Goal: Submit feedback/report problem

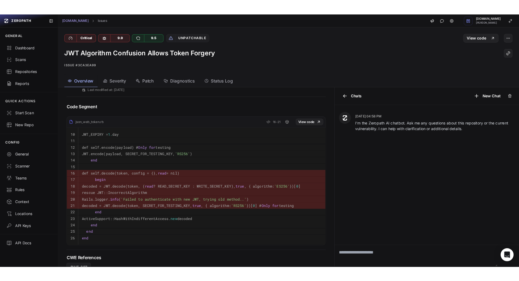
scroll to position [227, 0]
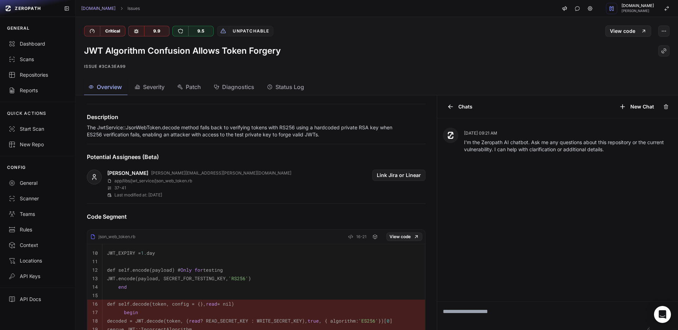
scroll to position [122, 0]
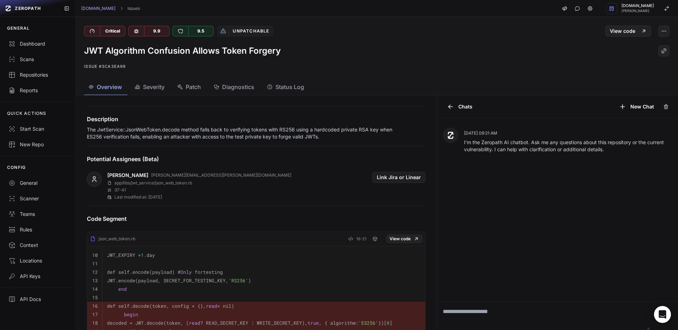
click at [235, 127] on p "The JwtService::JsonWebToken.decode method falls back to verifying tokens with …" at bounding box center [245, 133] width 316 height 14
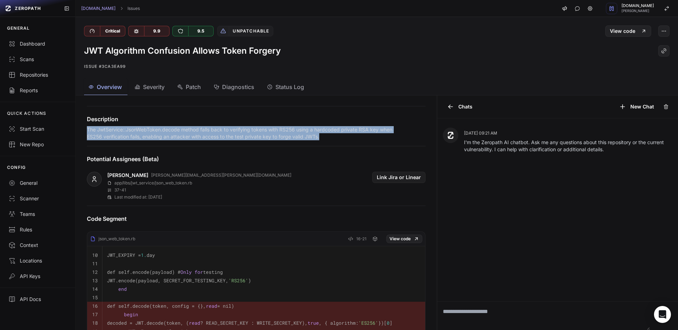
click at [235, 127] on p "The JwtService::JsonWebToken.decode method falls back to verifying tokens with …" at bounding box center [245, 133] width 316 height 14
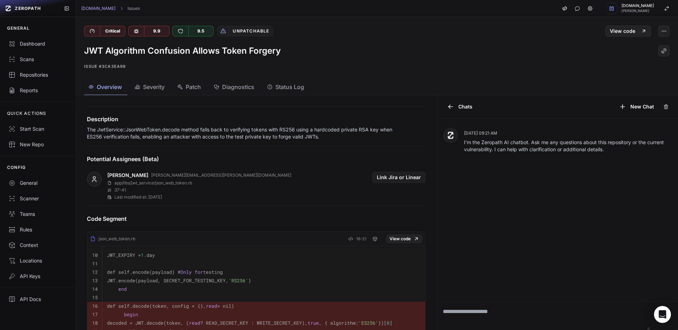
click at [235, 127] on p "The JwtService::JsonWebToken.decode method falls back to verifying tokens with …" at bounding box center [245, 133] width 316 height 14
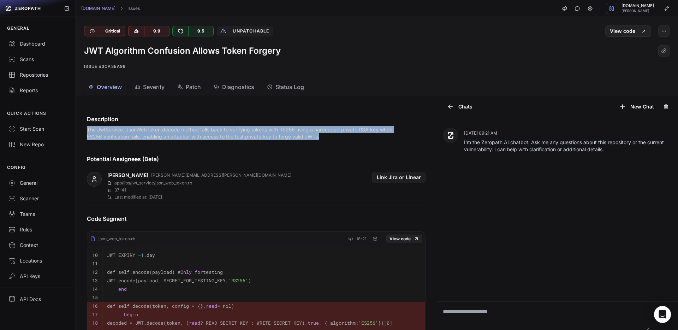
click at [235, 127] on p "The JwtService::JsonWebToken.decode method falls back to verifying tokens with …" at bounding box center [245, 133] width 316 height 14
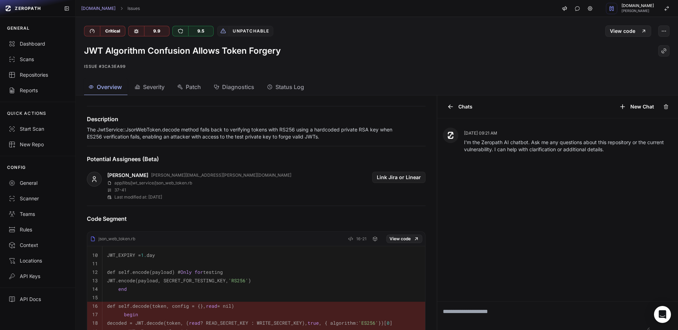
click at [235, 127] on p "The JwtService::JsonWebToken.decode method falls back to verifying tokens with …" at bounding box center [245, 133] width 316 height 14
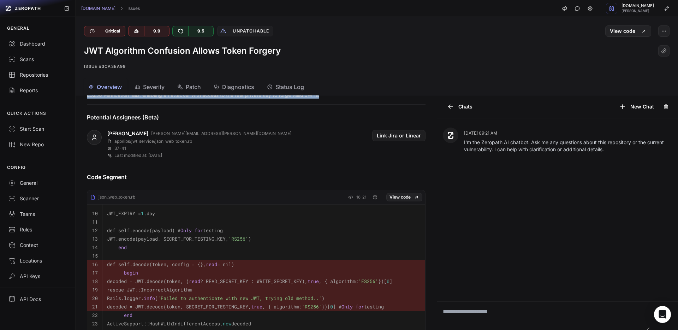
scroll to position [236, 0]
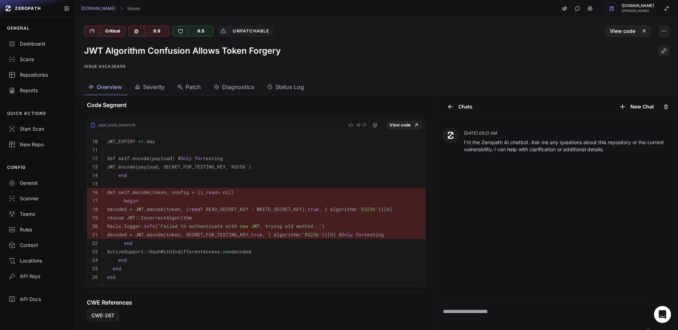
click at [203, 176] on pre "end" at bounding box center [263, 175] width 313 height 8
click at [153, 244] on pre "end" at bounding box center [263, 243] width 313 height 8
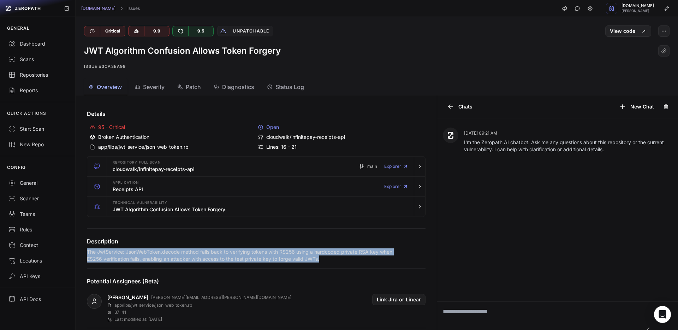
drag, startPoint x: 87, startPoint y: 240, endPoint x: 336, endPoint y: 263, distance: 249.6
click at [336, 263] on div "Details 95 - Critical Open Broken Authentication cloudwalk/infinitepay-receipts…" at bounding box center [255, 327] width 355 height 459
copy div "The JwtService::JsonWebToken.decode method falls back to verifying tokens with …"
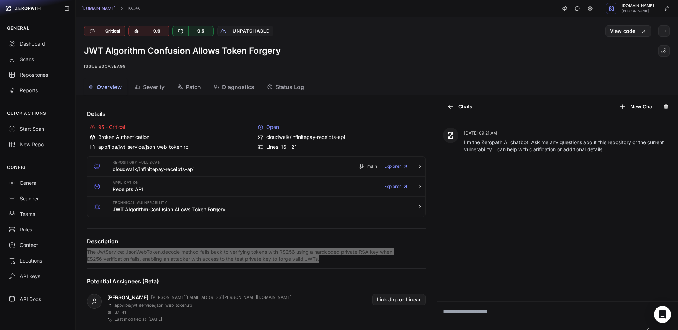
scroll to position [151, 0]
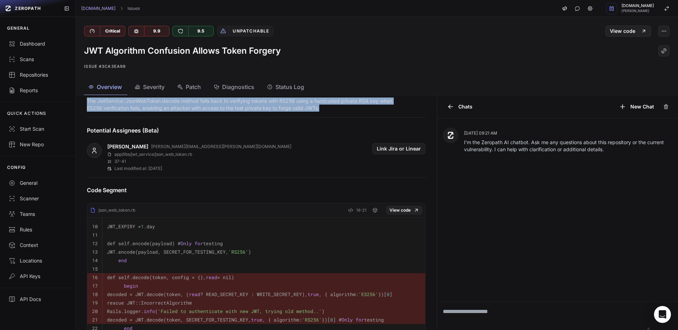
click at [297, 145] on div "Gustavo Caldas luiz.silva@cloudwalk.io app/libs/jwt_service/json_web_token.rb 3…" at bounding box center [256, 157] width 339 height 28
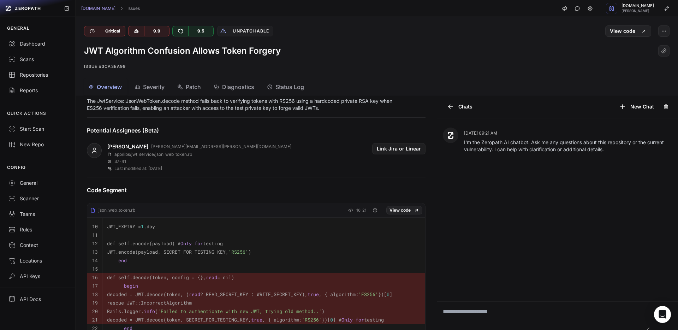
click at [263, 94] on button "Patch" at bounding box center [286, 87] width 47 height 16
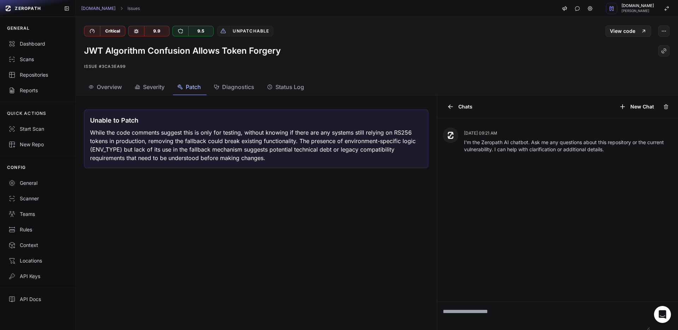
click at [104, 83] on span "Overview" at bounding box center [109, 87] width 25 height 8
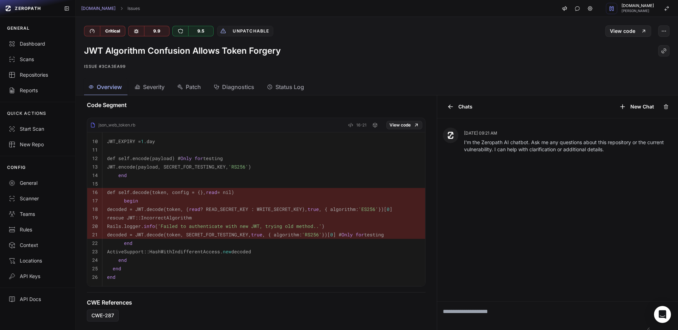
scroll to position [0, 6]
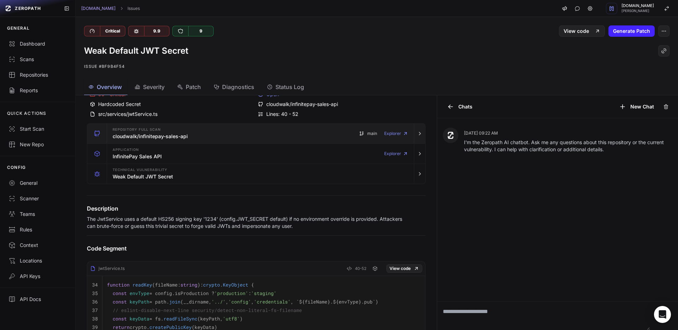
scroll to position [109, 0]
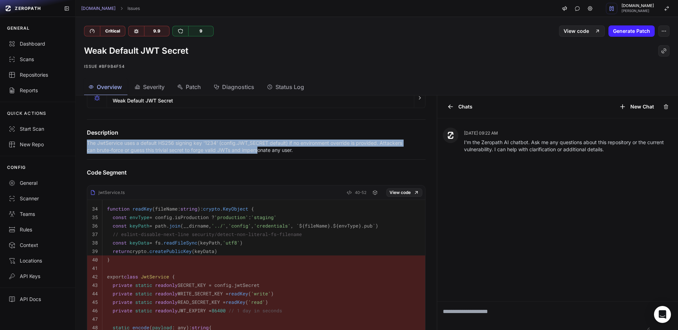
drag, startPoint x: 84, startPoint y: 141, endPoint x: 284, endPoint y: 153, distance: 199.8
click at [284, 153] on div "Description The JwtService uses a default HS256 signing key '1234' (config.JWT_…" at bounding box center [255, 140] width 355 height 25
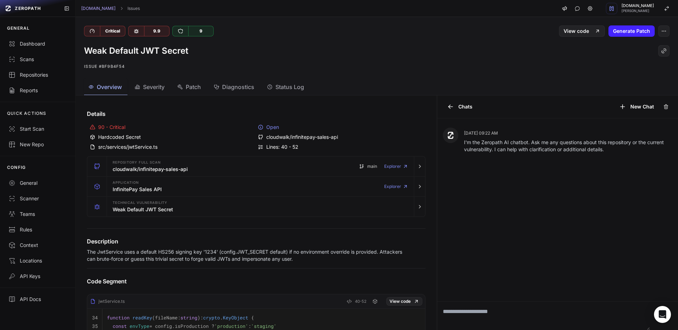
click at [150, 148] on div "src/services/jwtService.ts" at bounding box center [172, 146] width 165 height 7
copy div "jwtService"
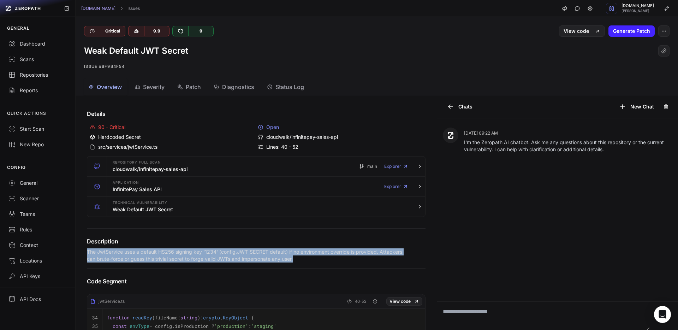
drag, startPoint x: 87, startPoint y: 251, endPoint x: 335, endPoint y: 259, distance: 247.9
click at [336, 259] on p "The JwtService uses a default HS256 signing key '1234' (config.JWT_SECRET defau…" at bounding box center [245, 255] width 316 height 14
copy p "The JwtService uses a default HS256 signing key '1234' (config.JWT_SECRET defau…"
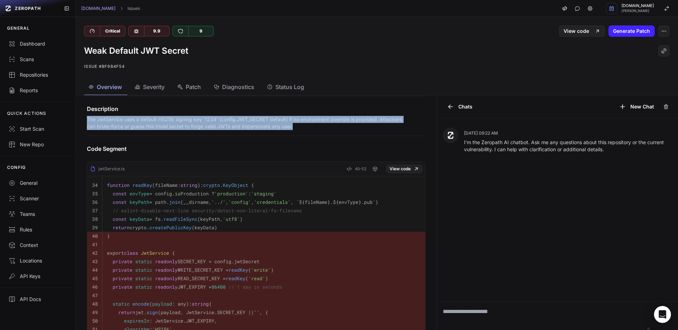
scroll to position [107, 0]
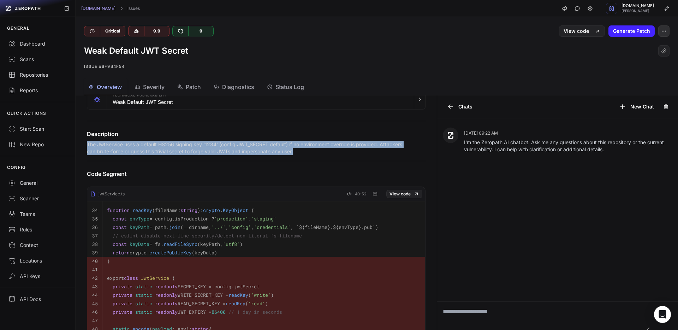
click at [519, 36] on button "button" at bounding box center [663, 30] width 11 height 11
click at [519, 52] on div "False Positive" at bounding box center [630, 48] width 76 height 17
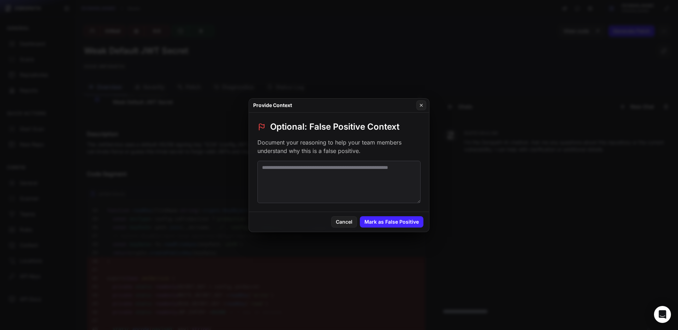
click at [349, 173] on textarea at bounding box center [338, 182] width 163 height 42
paste textarea "**********"
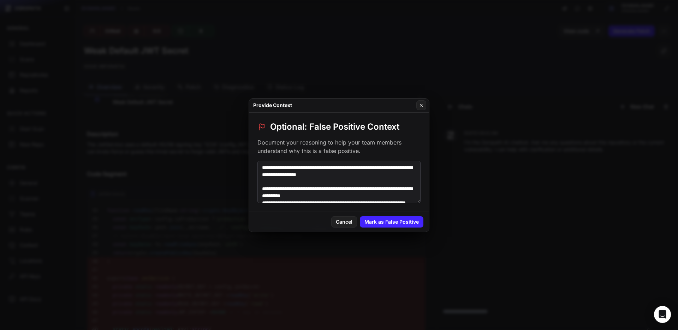
scroll to position [24, 0]
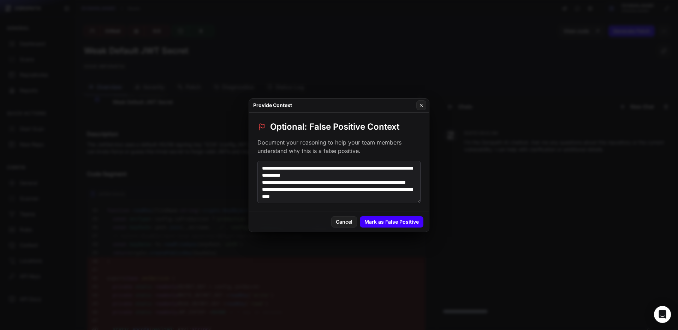
type textarea "**********"
click at [376, 220] on button "Mark as False Positive" at bounding box center [392, 221] width 64 height 11
